Goal: Navigation & Orientation: Find specific page/section

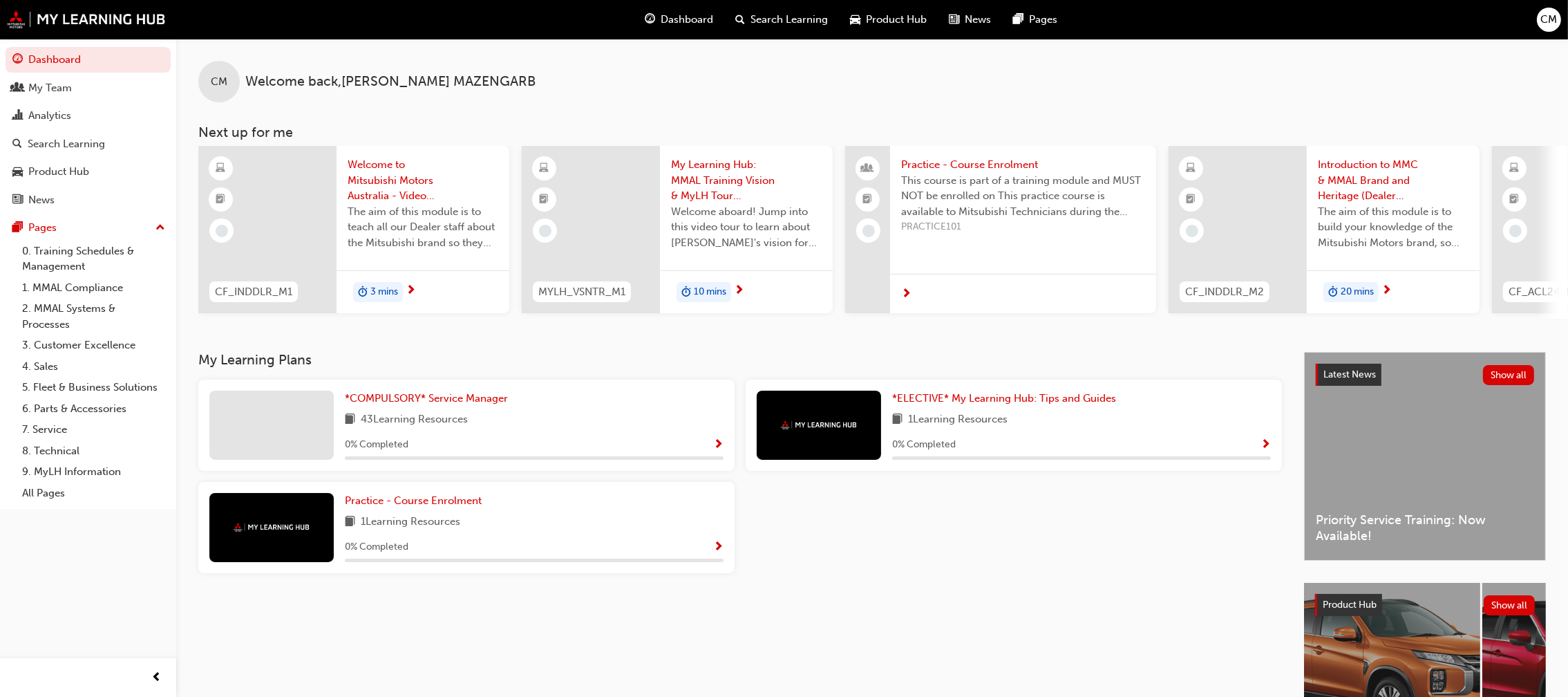
click at [666, 27] on span "Dashboard" at bounding box center [687, 20] width 52 height 16
click at [667, 16] on span "Dashboard" at bounding box center [687, 20] width 52 height 16
click at [47, 92] on div "My Team" at bounding box center [49, 88] width 43 height 16
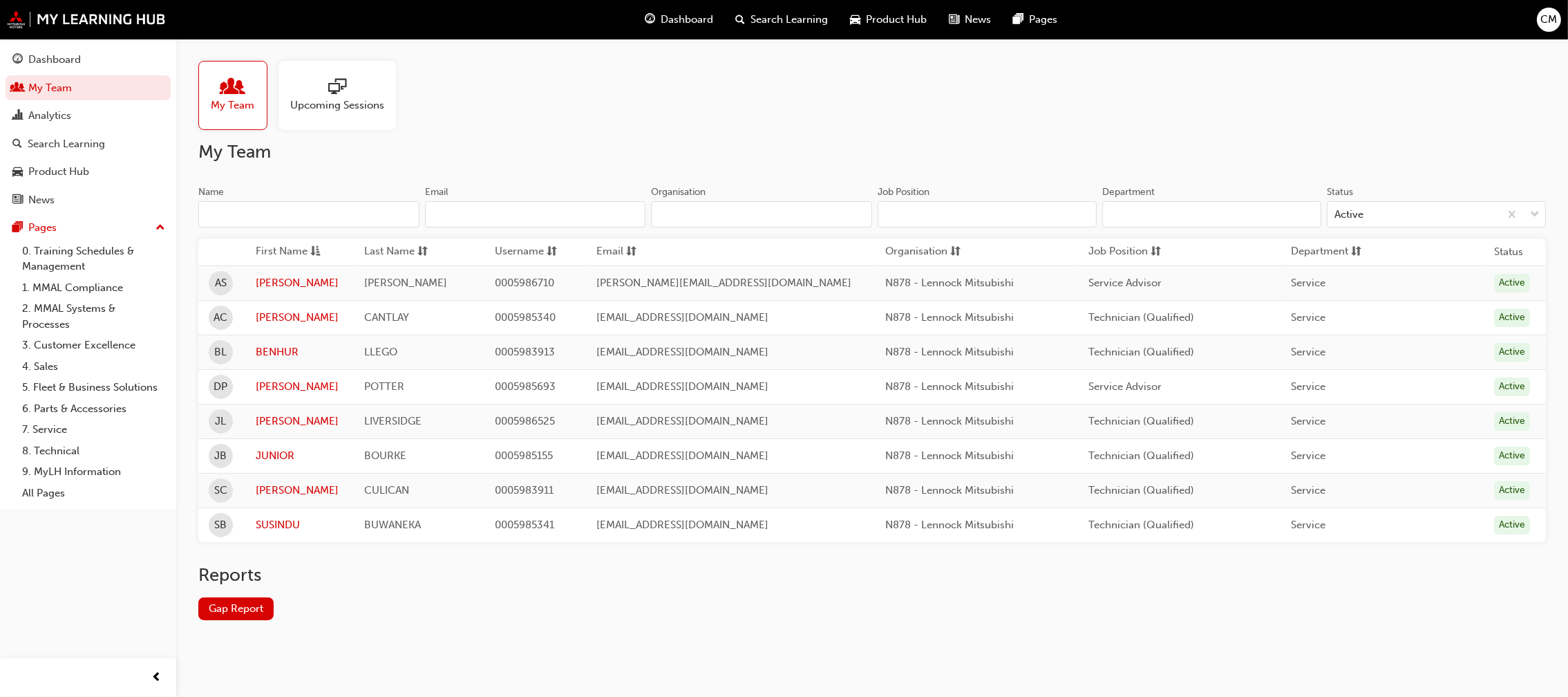
click at [354, 102] on span "Upcoming Sessions" at bounding box center [337, 105] width 94 height 16
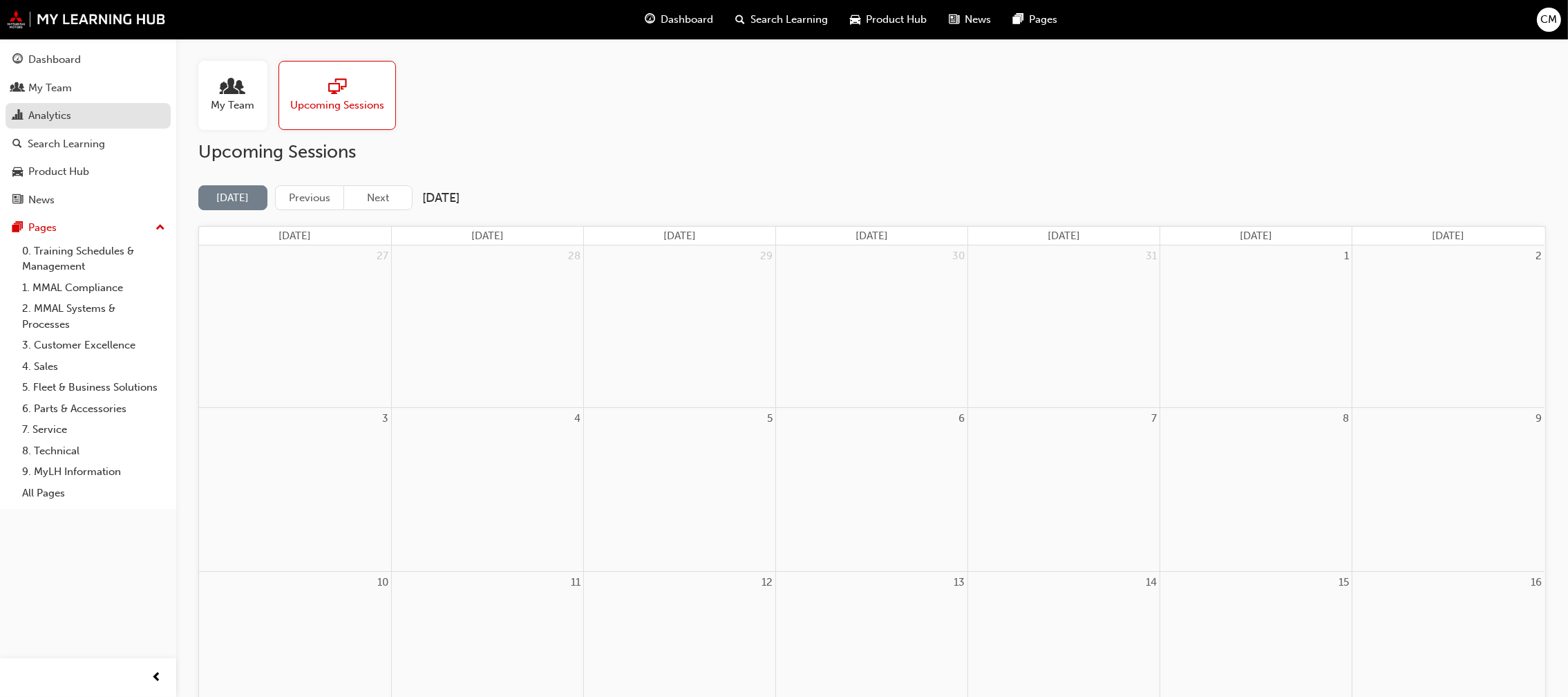
click at [34, 108] on div "Analytics" at bounding box center [49, 116] width 43 height 16
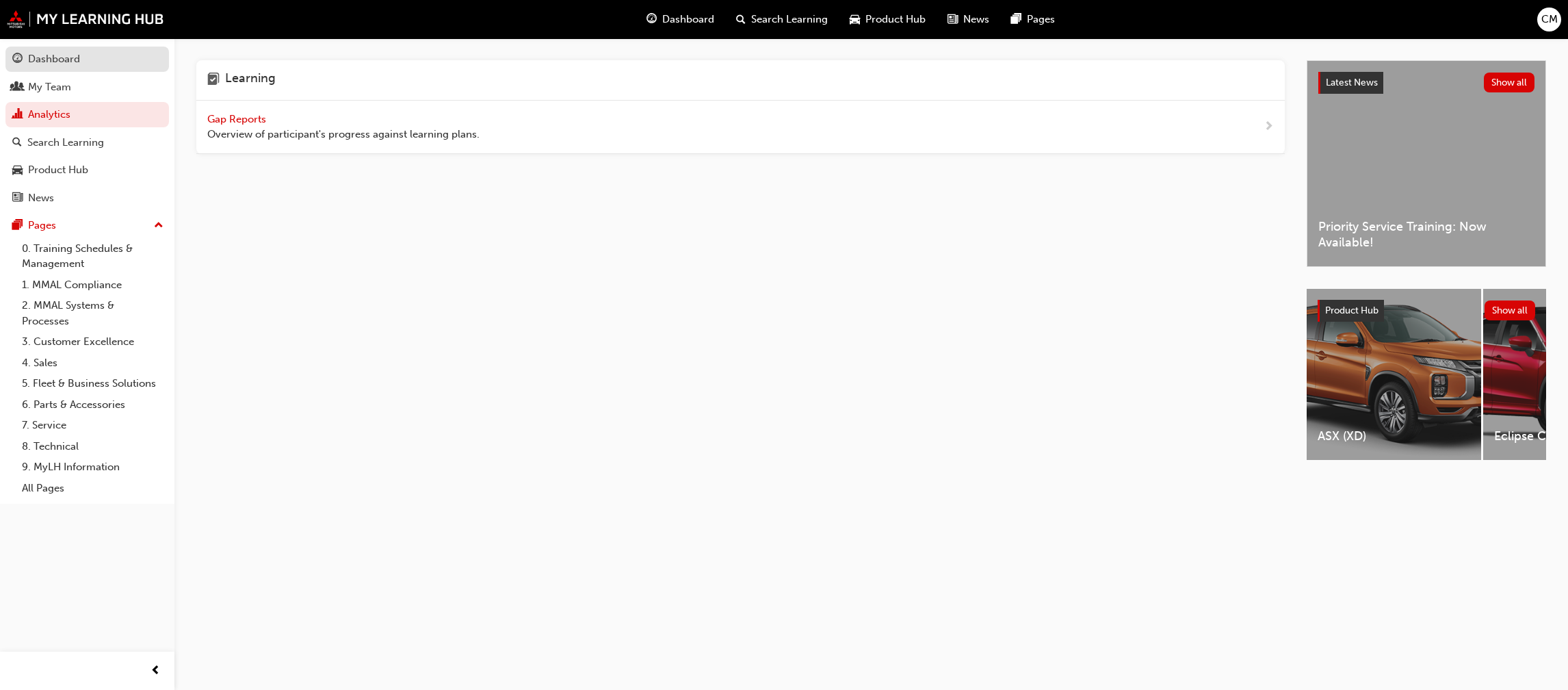
click at [32, 48] on link "Dashboard" at bounding box center [87, 59] width 163 height 26
